Goal: Transaction & Acquisition: Book appointment/travel/reservation

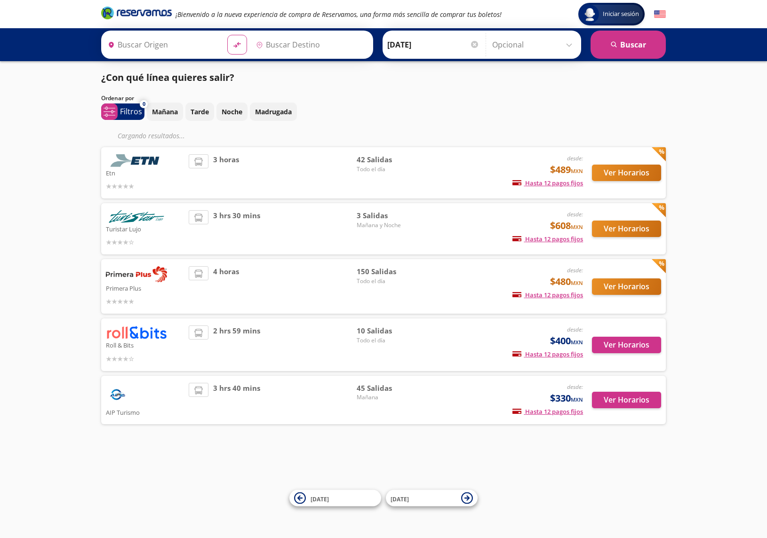
type input "[GEOGRAPHIC_DATA], [GEOGRAPHIC_DATA]"
type input "[PERSON_NAME] de Querétaro, [GEOGRAPHIC_DATA]"
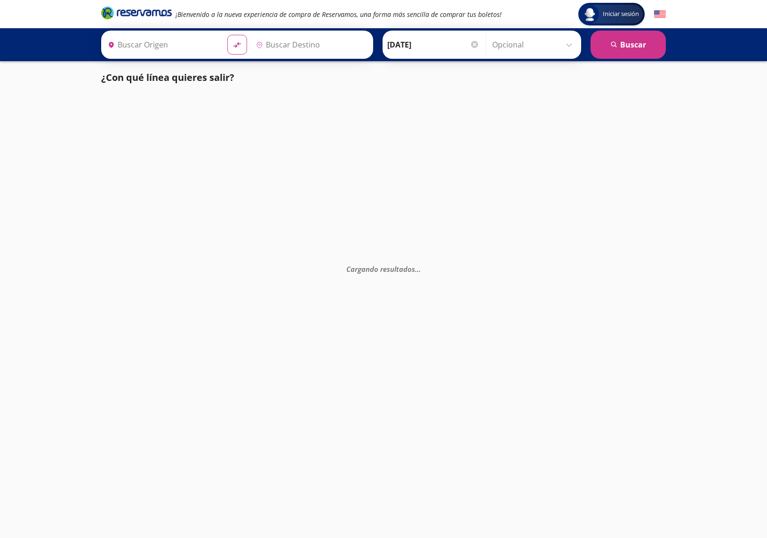
type input "[PERSON_NAME] de Querétaro, [GEOGRAPHIC_DATA]"
type input "[GEOGRAPHIC_DATA], [GEOGRAPHIC_DATA]"
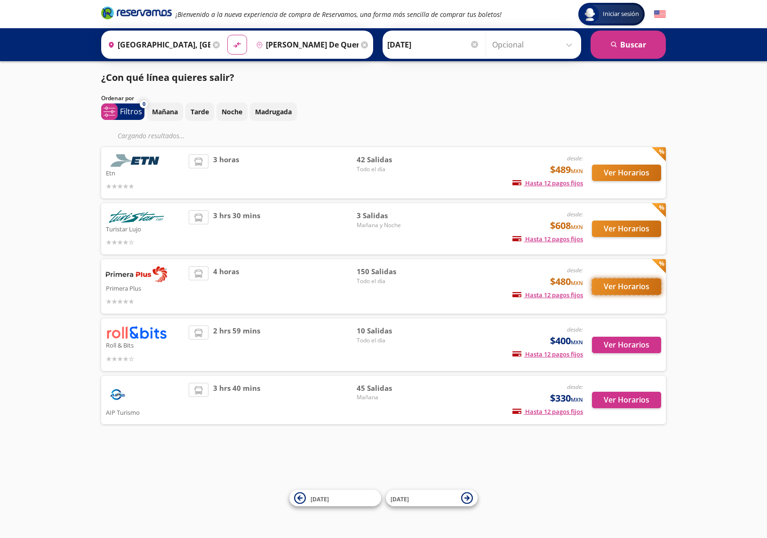
click at [616, 285] on button "Ver Horarios" at bounding box center [626, 287] width 69 height 16
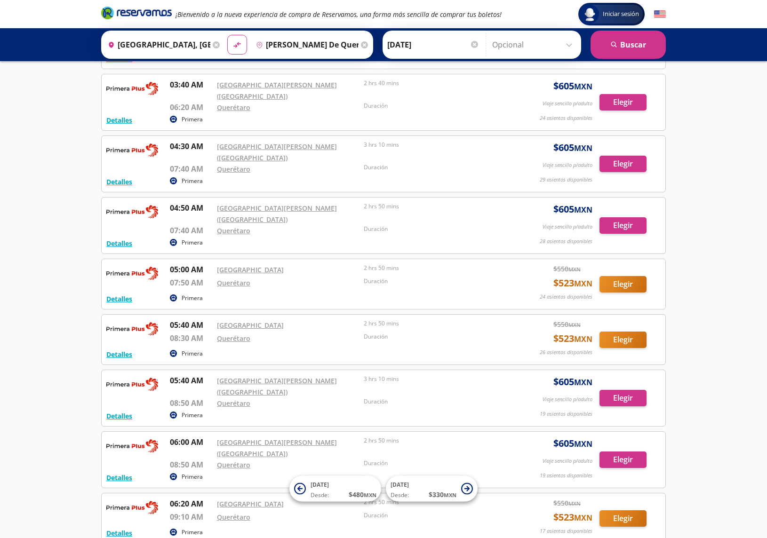
scroll to position [406, 0]
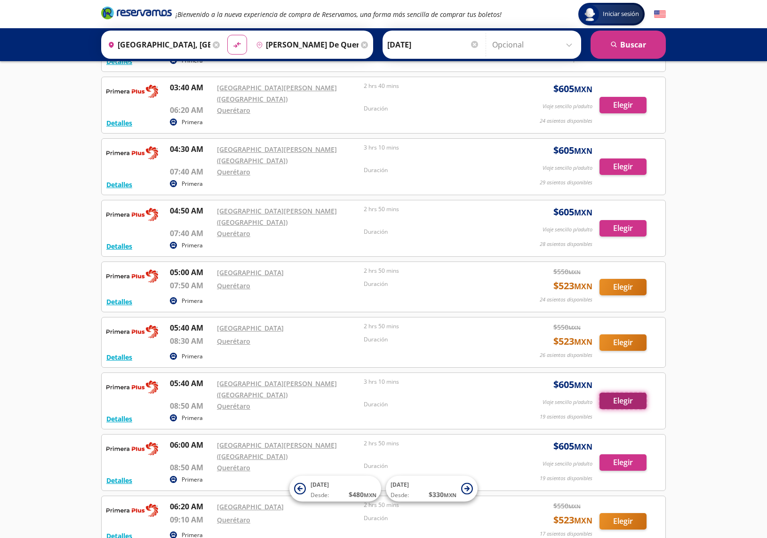
click at [623, 393] on button "Elegir" at bounding box center [623, 401] width 47 height 16
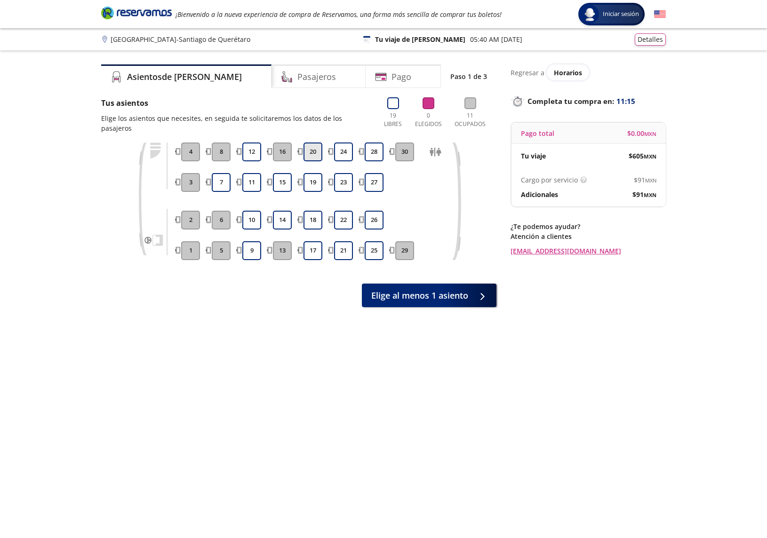
click at [314, 145] on button "20" at bounding box center [313, 152] width 19 height 19
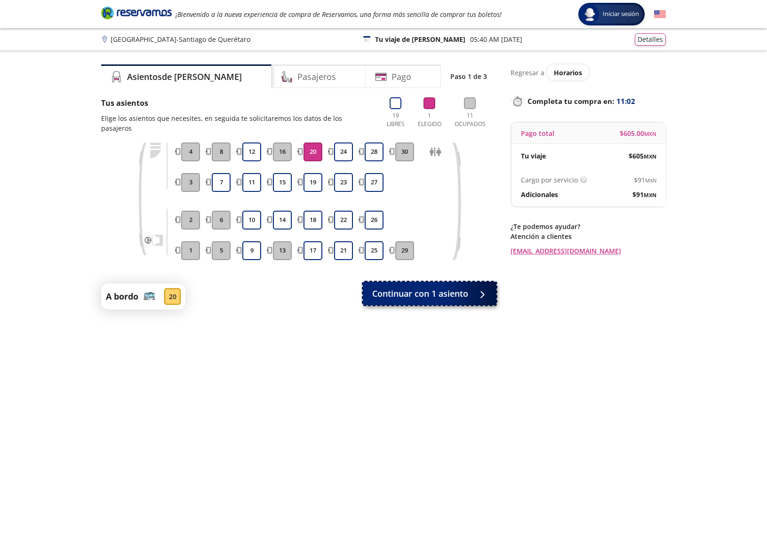
click at [472, 282] on button "Continuar con 1 asiento" at bounding box center [430, 294] width 134 height 24
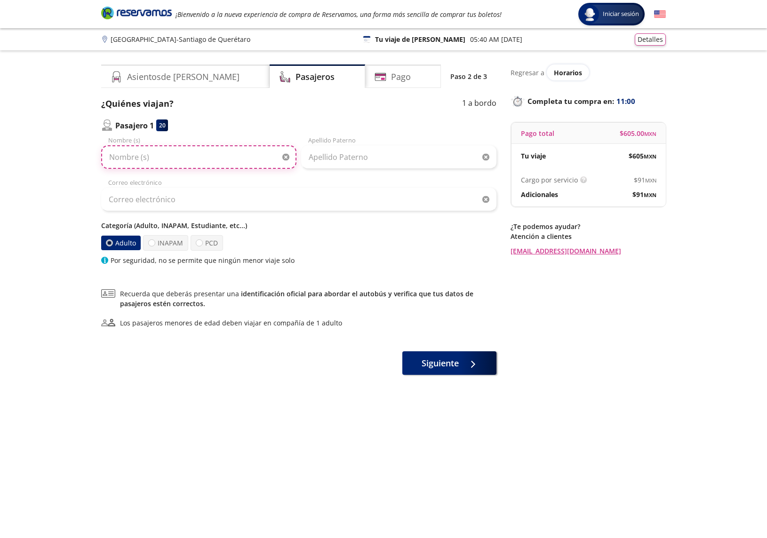
click at [160, 157] on input "Nombre (s)" at bounding box center [198, 157] width 195 height 24
type input "[PERSON_NAME]"
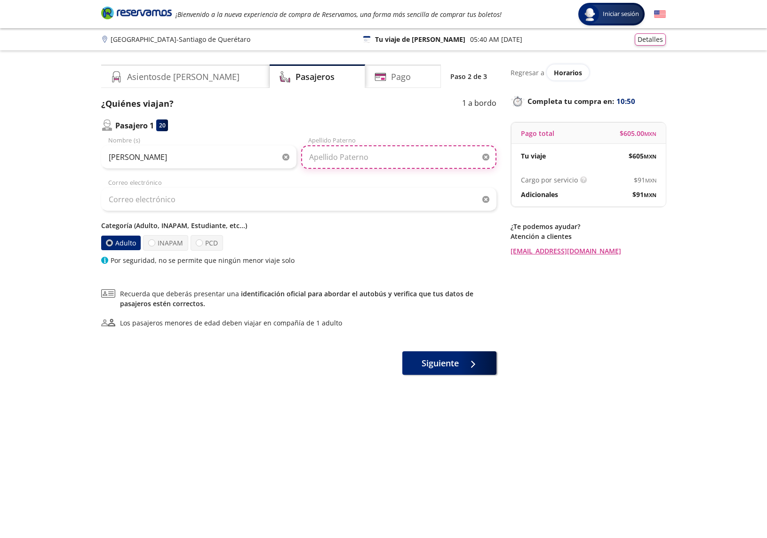
click at [361, 158] on input "Apellido Paterno" at bounding box center [398, 157] width 195 height 24
type input "[PERSON_NAME]"
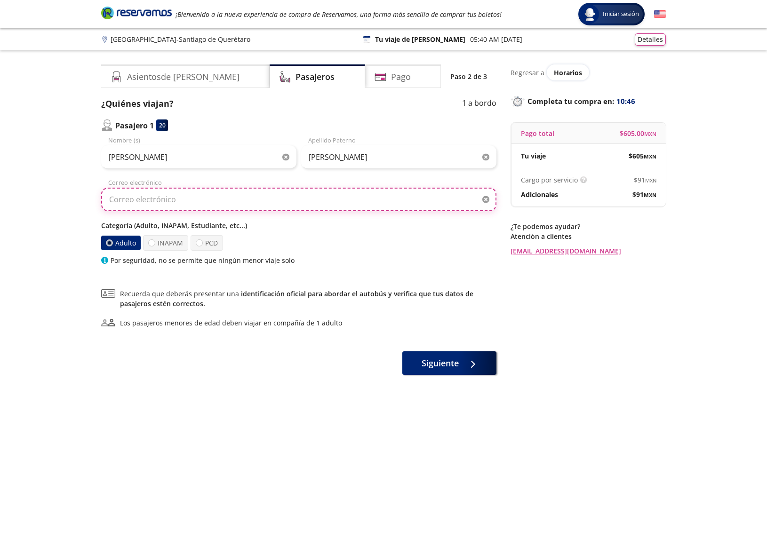
click at [181, 202] on input "Correo electrónico" at bounding box center [298, 200] width 395 height 24
type input "[EMAIL_ADDRESS][DOMAIN_NAME]"
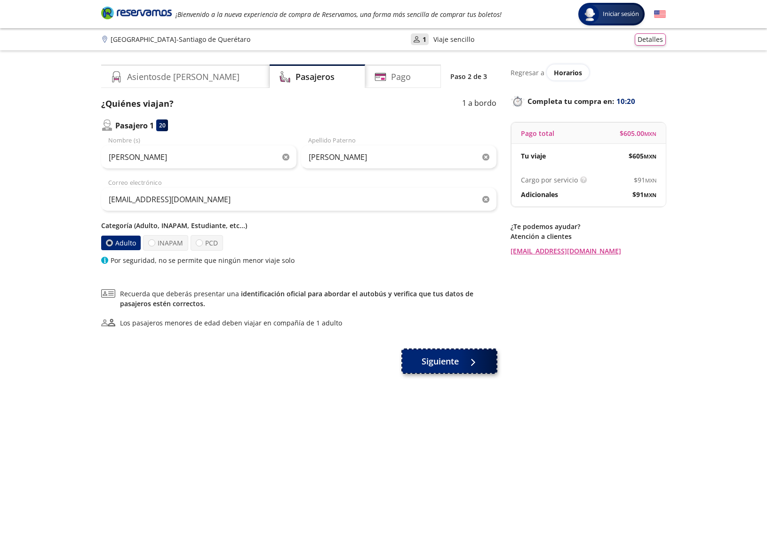
click at [446, 361] on span "Siguiente" at bounding box center [440, 361] width 37 height 13
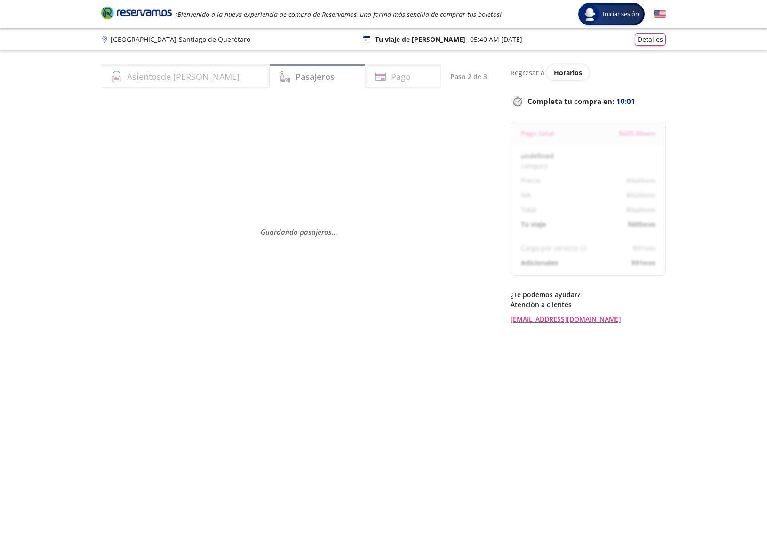
select select "MX"
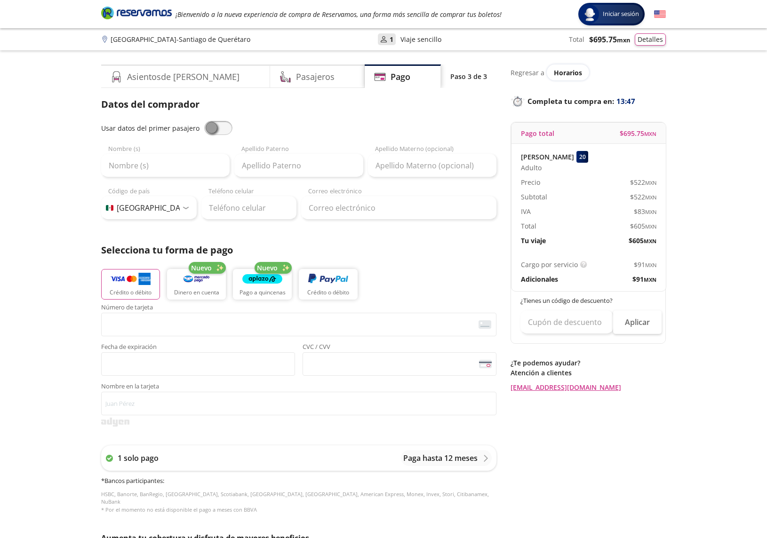
click at [221, 127] on span at bounding box center [218, 128] width 28 height 14
click at [204, 121] on input "checkbox" at bounding box center [204, 121] width 0 height 0
type input "[PERSON_NAME]"
type input "[EMAIL_ADDRESS][DOMAIN_NAME]"
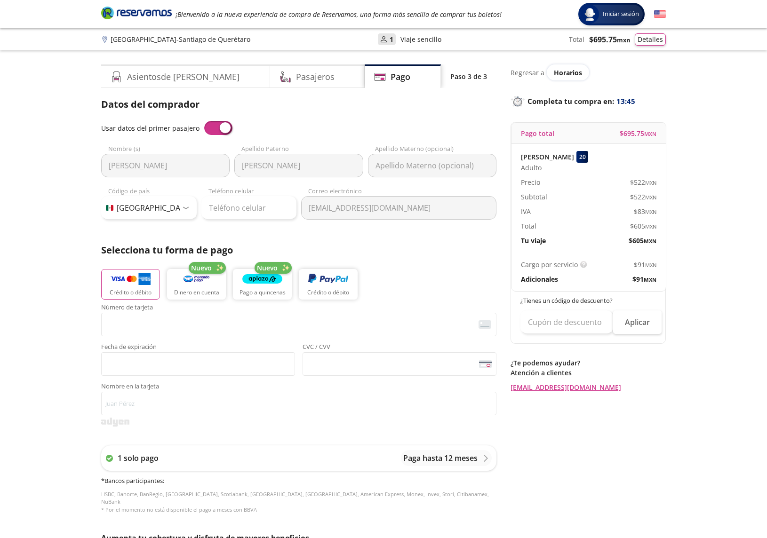
click at [200, 128] on div "Usar datos del primer pasajero" at bounding box center [298, 128] width 395 height 14
click at [207, 127] on span at bounding box center [218, 128] width 28 height 14
click at [204, 121] on input "checkbox" at bounding box center [204, 121] width 0 height 0
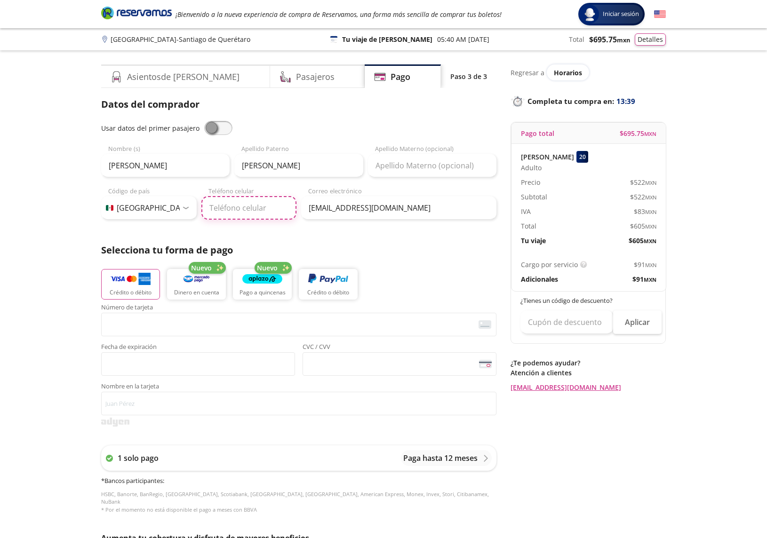
click at [241, 211] on input "Teléfono celular" at bounding box center [249, 208] width 96 height 24
type input "55 1583 2528"
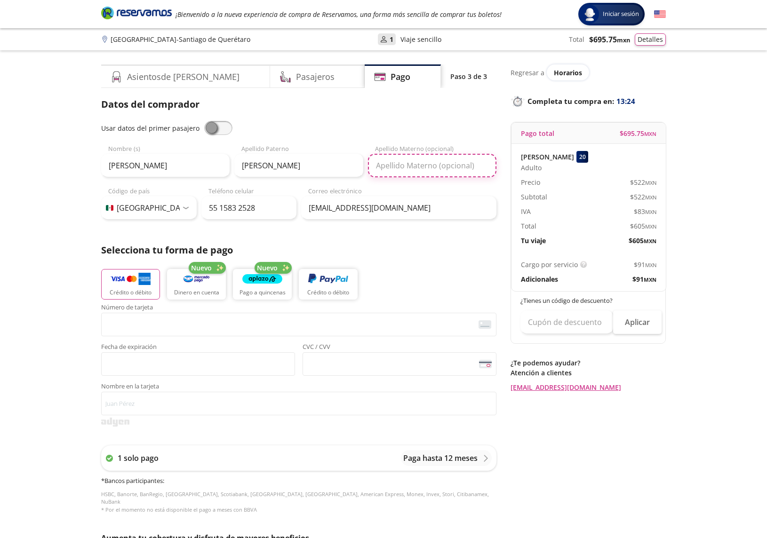
click at [405, 168] on input "Apellido Materno (opcional)" at bounding box center [432, 166] width 128 height 24
type input "Paz"
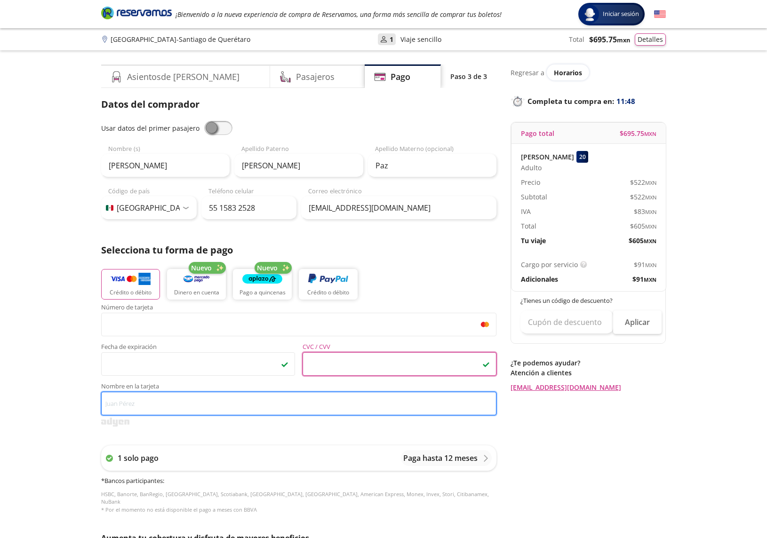
click at [153, 404] on input "Nombre en la tarjeta" at bounding box center [298, 404] width 395 height 24
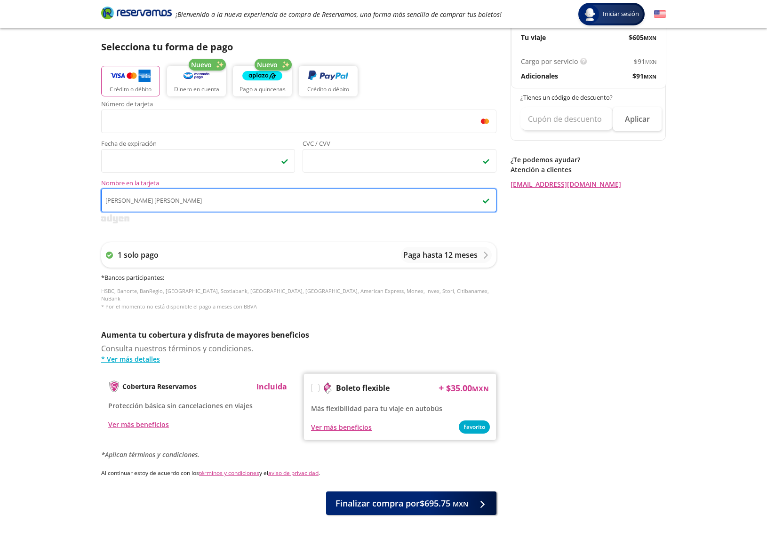
scroll to position [234, 0]
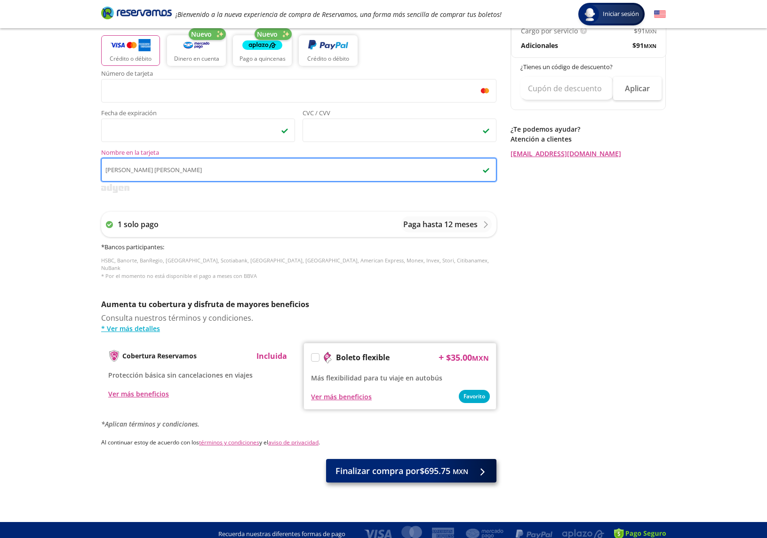
type input "[PERSON_NAME] [PERSON_NAME]"
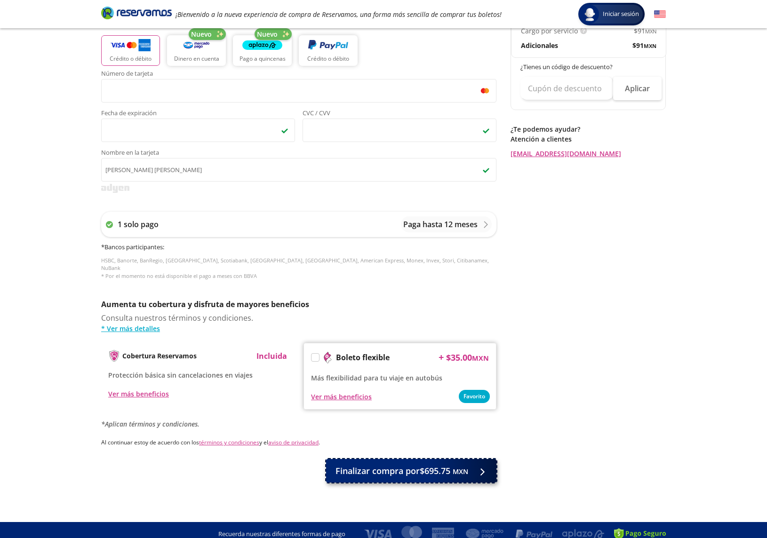
click at [398, 465] on span "Finalizar compra por $695.75 MXN" at bounding box center [402, 471] width 133 height 13
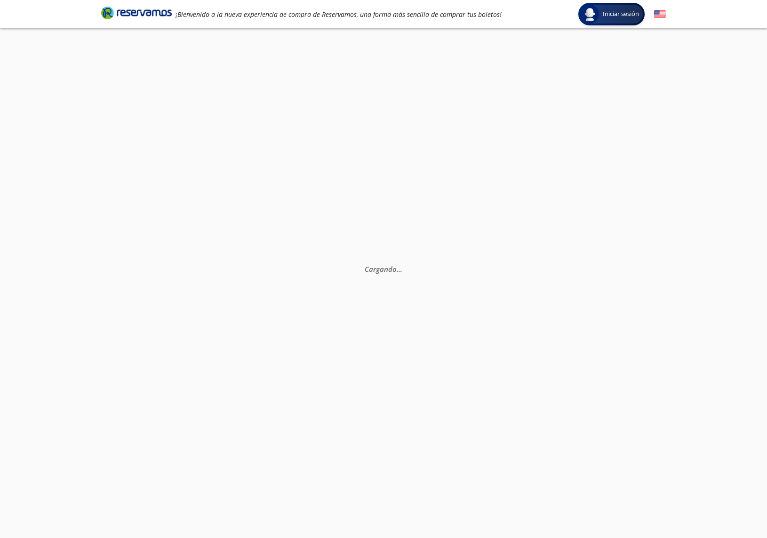
scroll to position [0, 0]
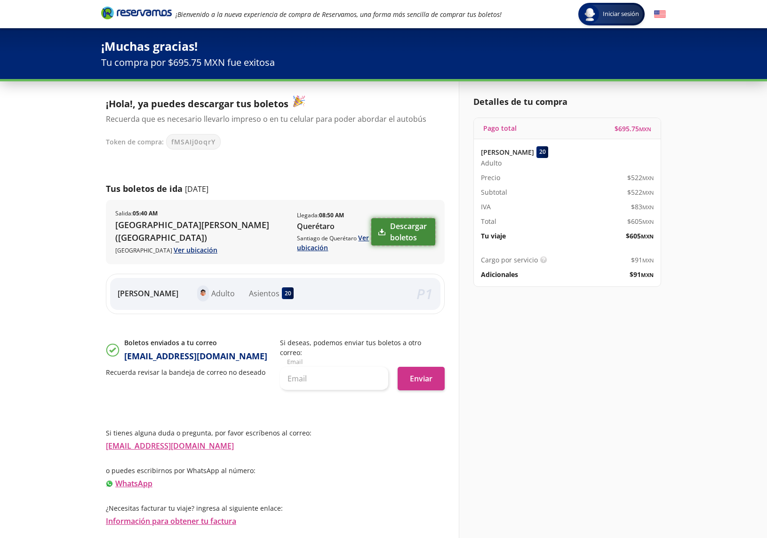
click at [376, 232] on link "Descargar boletos" at bounding box center [403, 231] width 64 height 27
